Goal: Find contact information: Find contact information

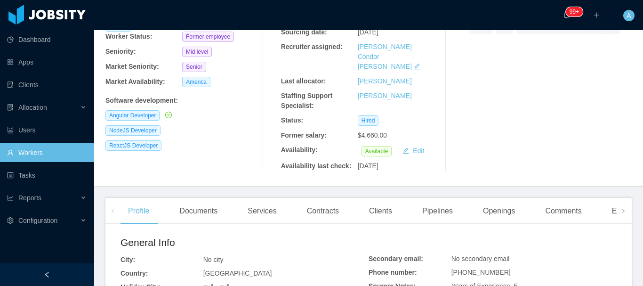
scroll to position [141, 0]
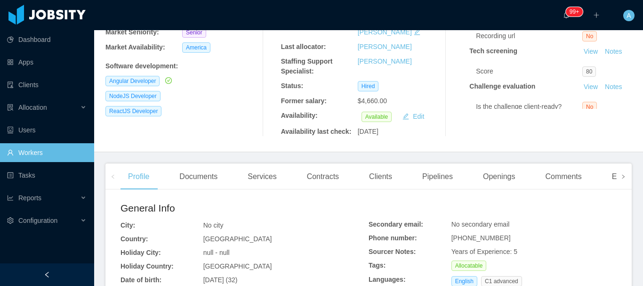
click at [621, 171] on span at bounding box center [624, 176] width 6 height 11
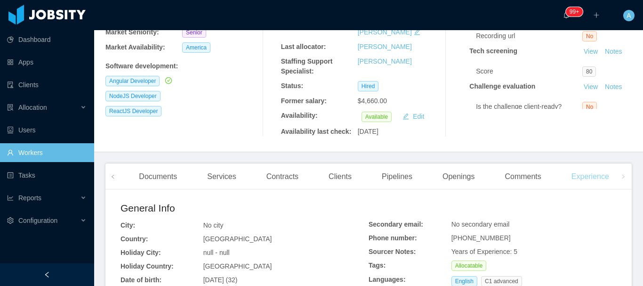
click at [590, 163] on div "Experience" at bounding box center [590, 176] width 53 height 26
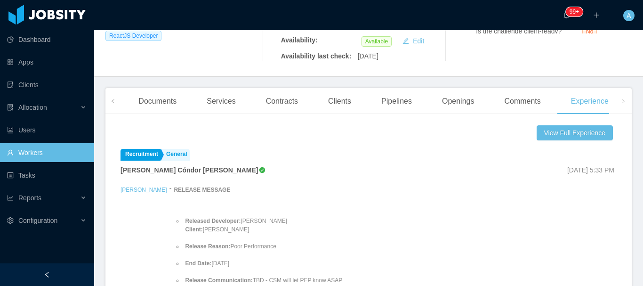
scroll to position [209, 0]
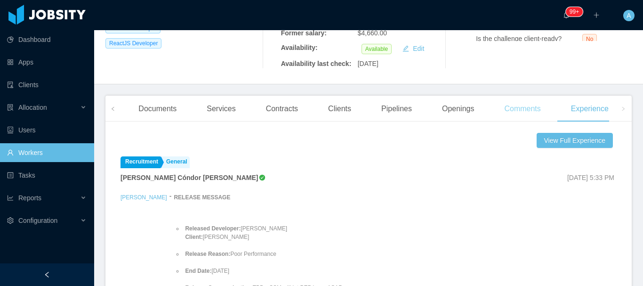
click at [529, 96] on div "Comments" at bounding box center [522, 109] width 51 height 26
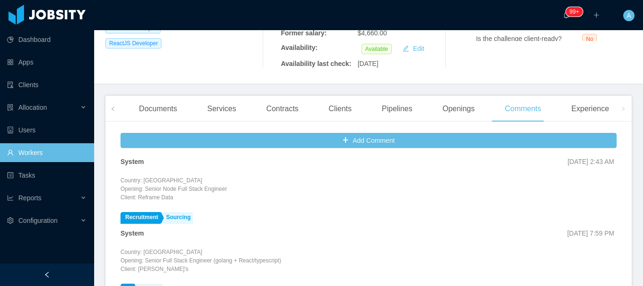
scroll to position [29, 0]
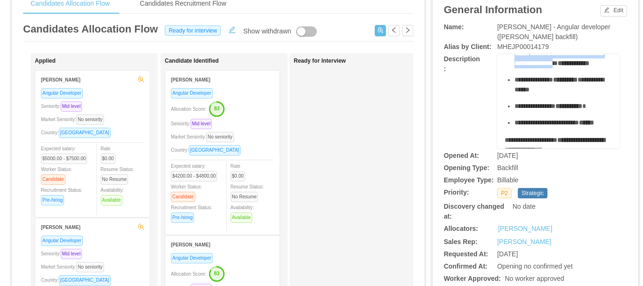
scroll to position [188, 0]
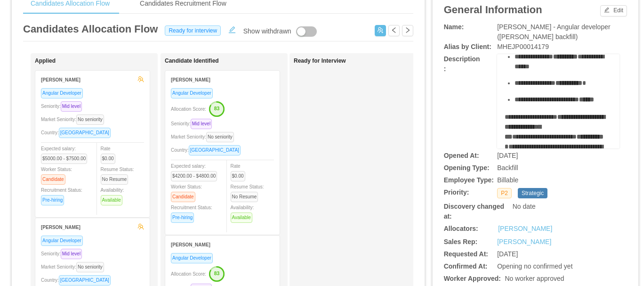
drag, startPoint x: 502, startPoint y: 73, endPoint x: 583, endPoint y: 103, distance: 86.9
click at [583, 103] on div "**********" at bounding box center [559, 106] width 108 height 455
copy div "**********"
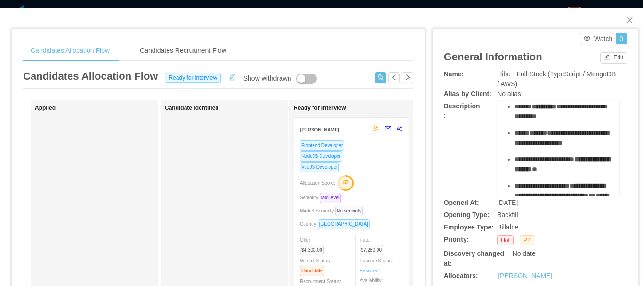
scroll to position [94, 0]
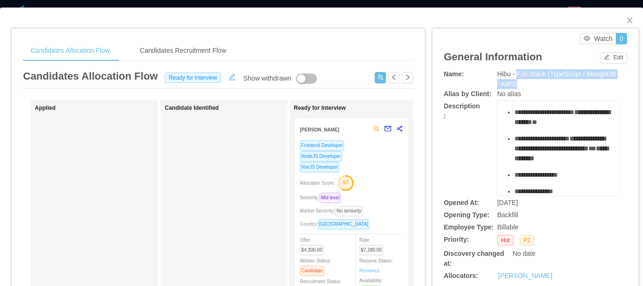
drag, startPoint x: 512, startPoint y: 73, endPoint x: 515, endPoint y: 80, distance: 6.6
click at [515, 80] on div "Hibu - Full-Stack (TypeScript / MongoDB / AWS)" at bounding box center [558, 79] width 122 height 20
copy span "Full-Stack (TypeScript / MongoDB / AWS)"
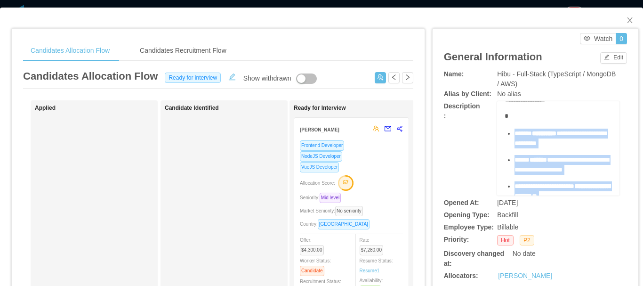
scroll to position [0, 0]
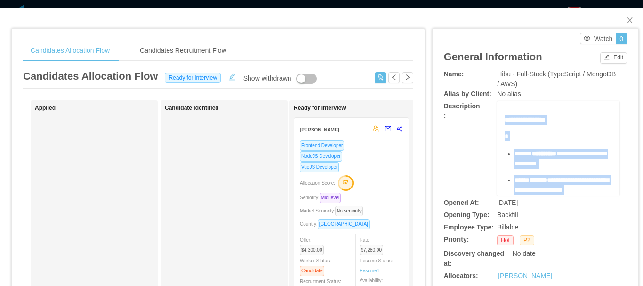
drag, startPoint x: 570, startPoint y: 167, endPoint x: 499, endPoint y: 124, distance: 82.6
click at [515, 150] on span "******" at bounding box center [523, 153] width 17 height 7
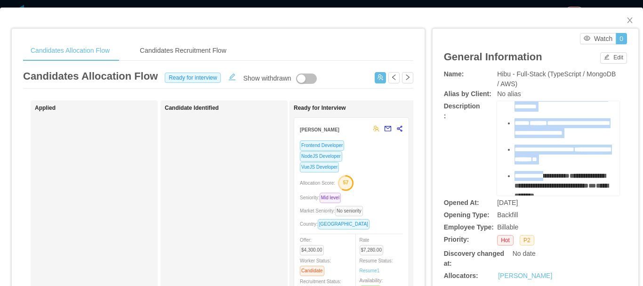
scroll to position [94, 0]
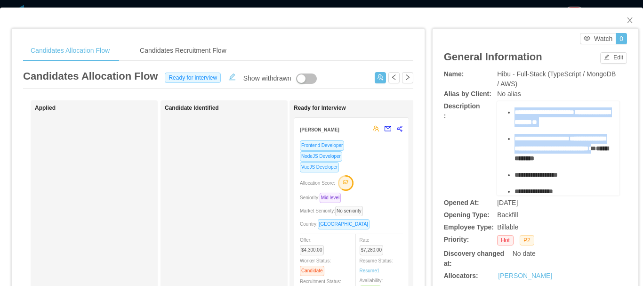
drag, startPoint x: 509, startPoint y: 149, endPoint x: 576, endPoint y: 168, distance: 70.4
click at [576, 168] on ul "**********" at bounding box center [559, 139] width 108 height 168
copy ul "**********"
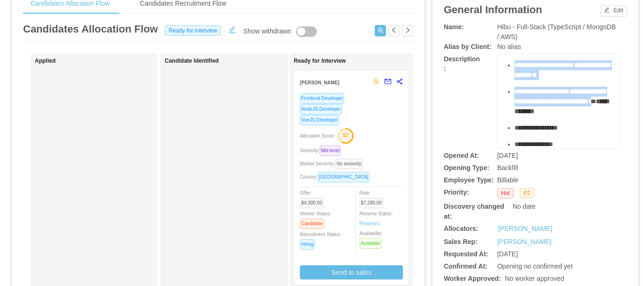
scroll to position [188, 0]
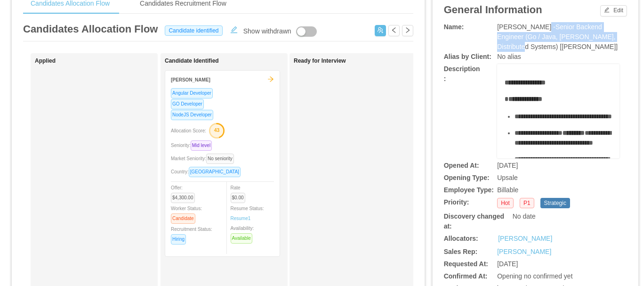
drag, startPoint x: 534, startPoint y: 27, endPoint x: 607, endPoint y: 33, distance: 73.8
click at [607, 33] on div "[PERSON_NAME] -Senior Backend Engineer (Go / Java, [PERSON_NAME], Distributed S…" at bounding box center [558, 37] width 122 height 30
copy span "Senior Backend Engineer (Go / Java, Kafka, Distributed Systems)"
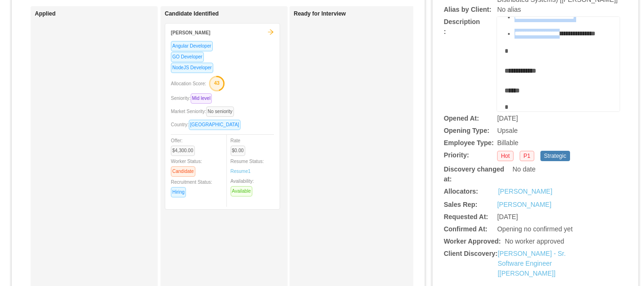
scroll to position [141, 0]
drag, startPoint x: 510, startPoint y: 70, endPoint x: 578, endPoint y: 68, distance: 68.3
copy ul "**********"
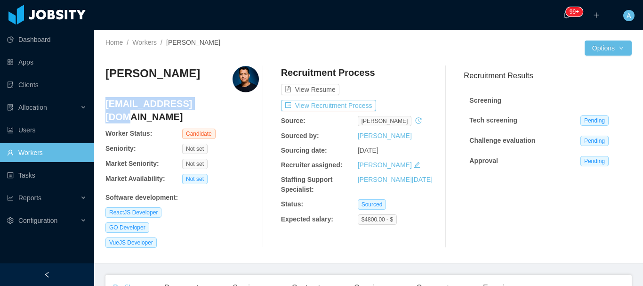
drag, startPoint x: 107, startPoint y: 105, endPoint x: 203, endPoint y: 101, distance: 96.6
click at [203, 101] on h4 "[EMAIL_ADDRESS][DOMAIN_NAME]" at bounding box center [182, 110] width 154 height 26
copy h4 "[EMAIL_ADDRESS][DOMAIN_NAME]"
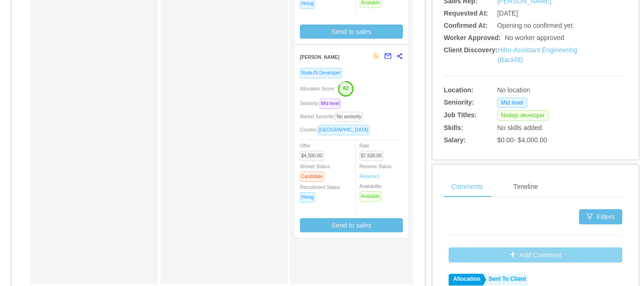
scroll to position [377, 0]
